Goal: Task Accomplishment & Management: Manage account settings

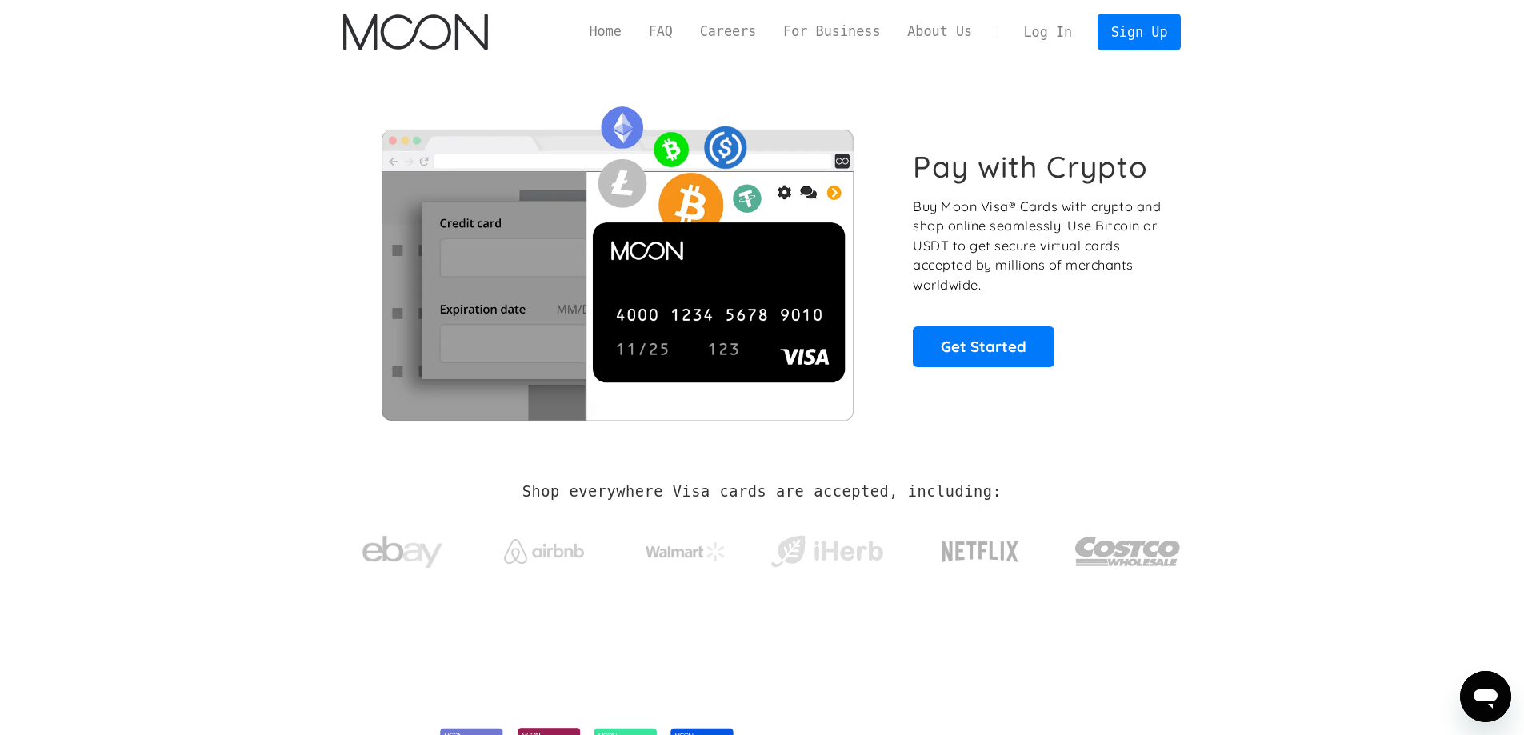
click at [1069, 38] on link "Log In" at bounding box center [1047, 31] width 75 height 35
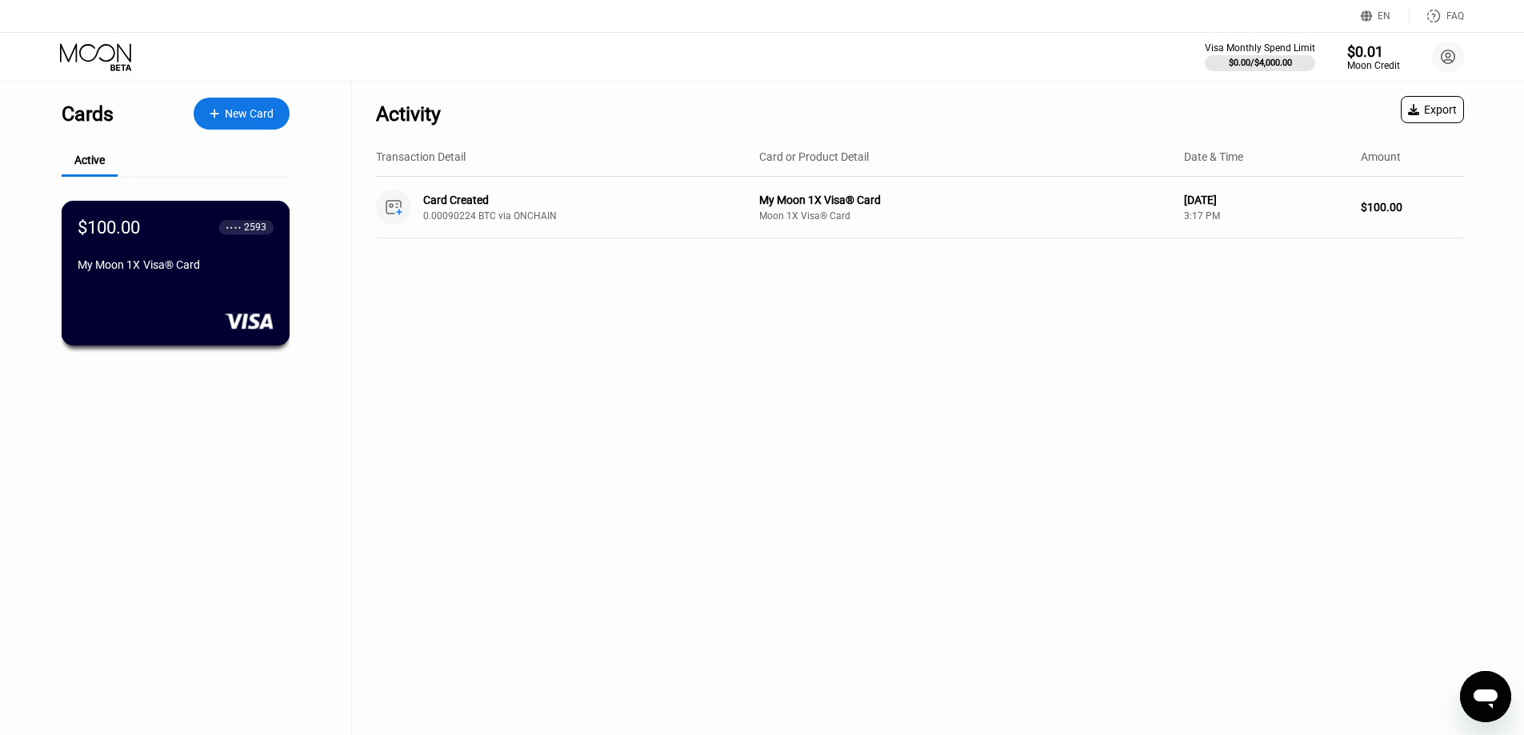
click at [185, 278] on div "My Moon 1X Visa® Card" at bounding box center [176, 267] width 196 height 19
